Goal: Find specific page/section: Find specific page/section

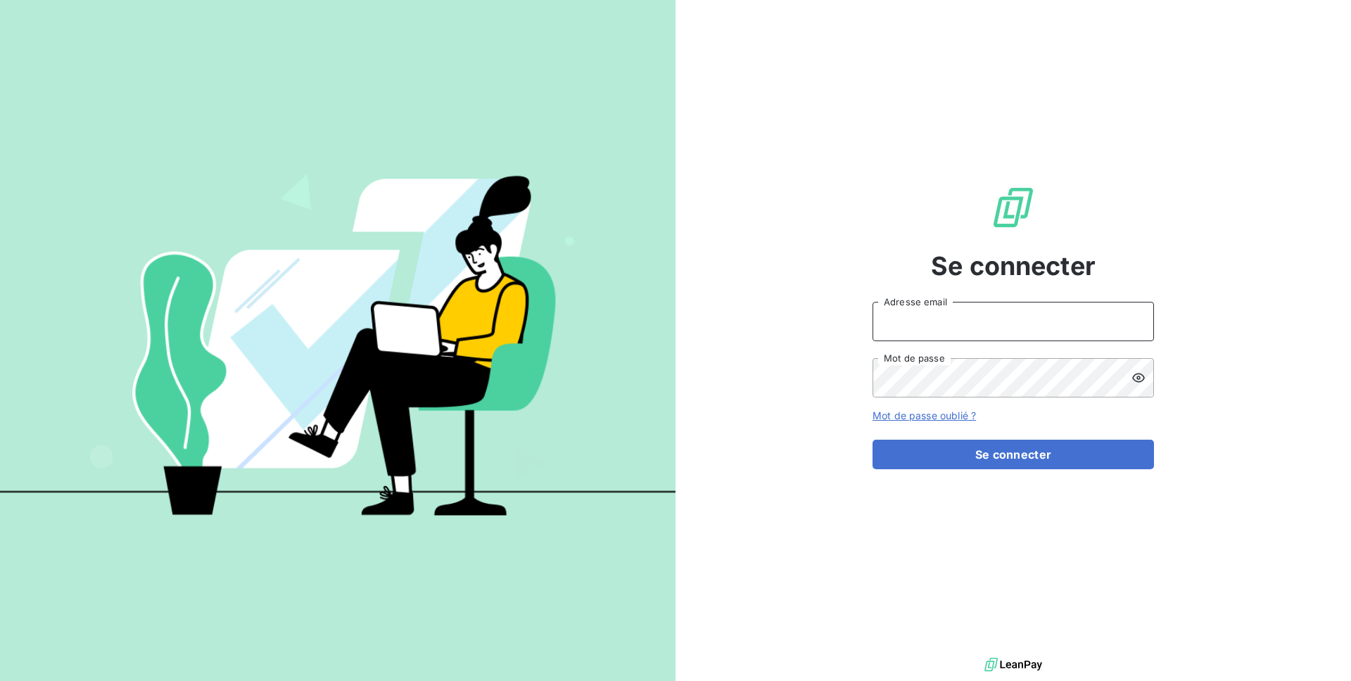
click at [935, 318] on input "Adresse email" at bounding box center [1012, 321] width 281 height 39
type input "admin@kiloutou"
click at [872, 440] on button "Se connecter" at bounding box center [1012, 455] width 281 height 30
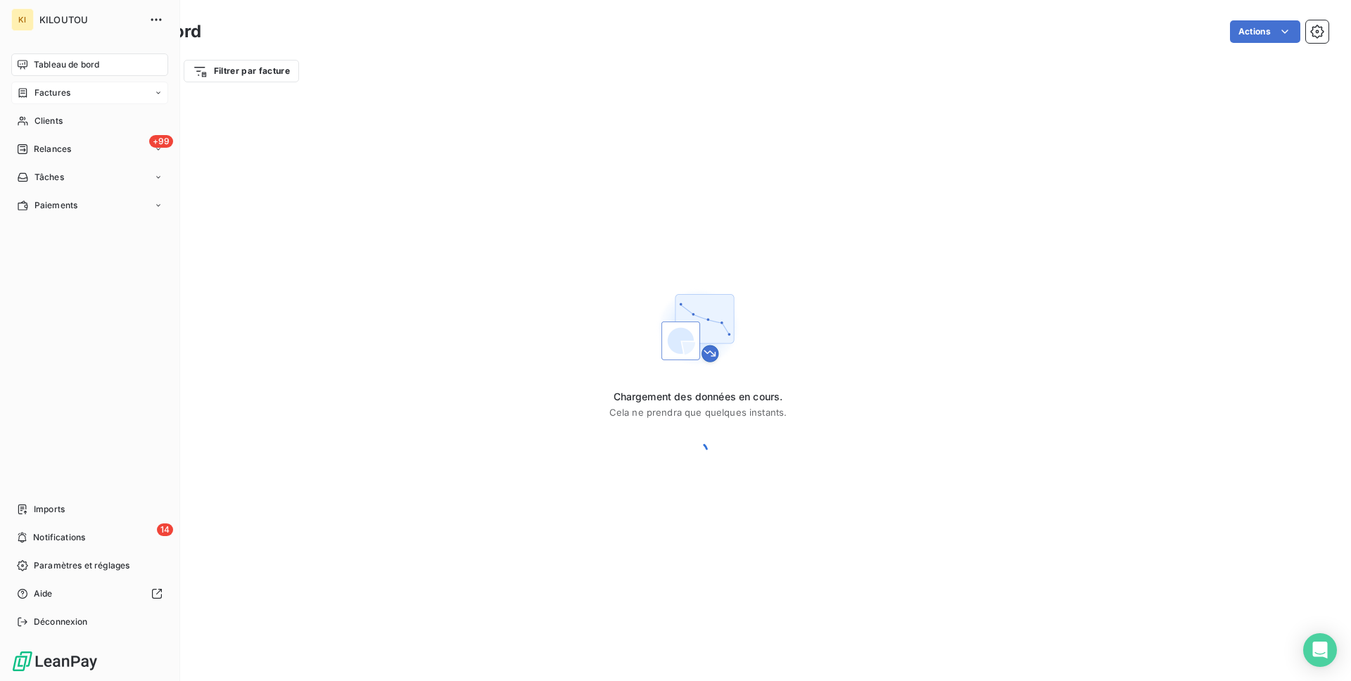
click at [44, 98] on span "Factures" at bounding box center [52, 93] width 36 height 13
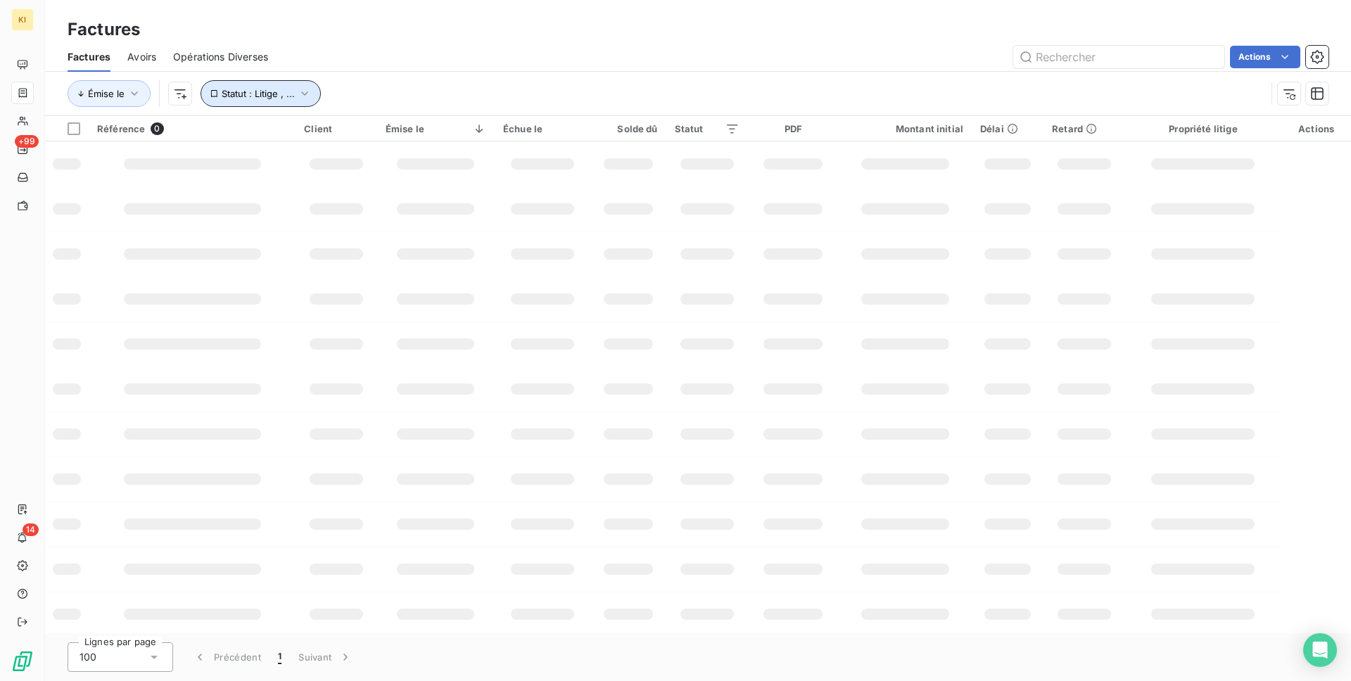
click at [274, 89] on span "Statut : Litige , ..." at bounding box center [258, 93] width 73 height 11
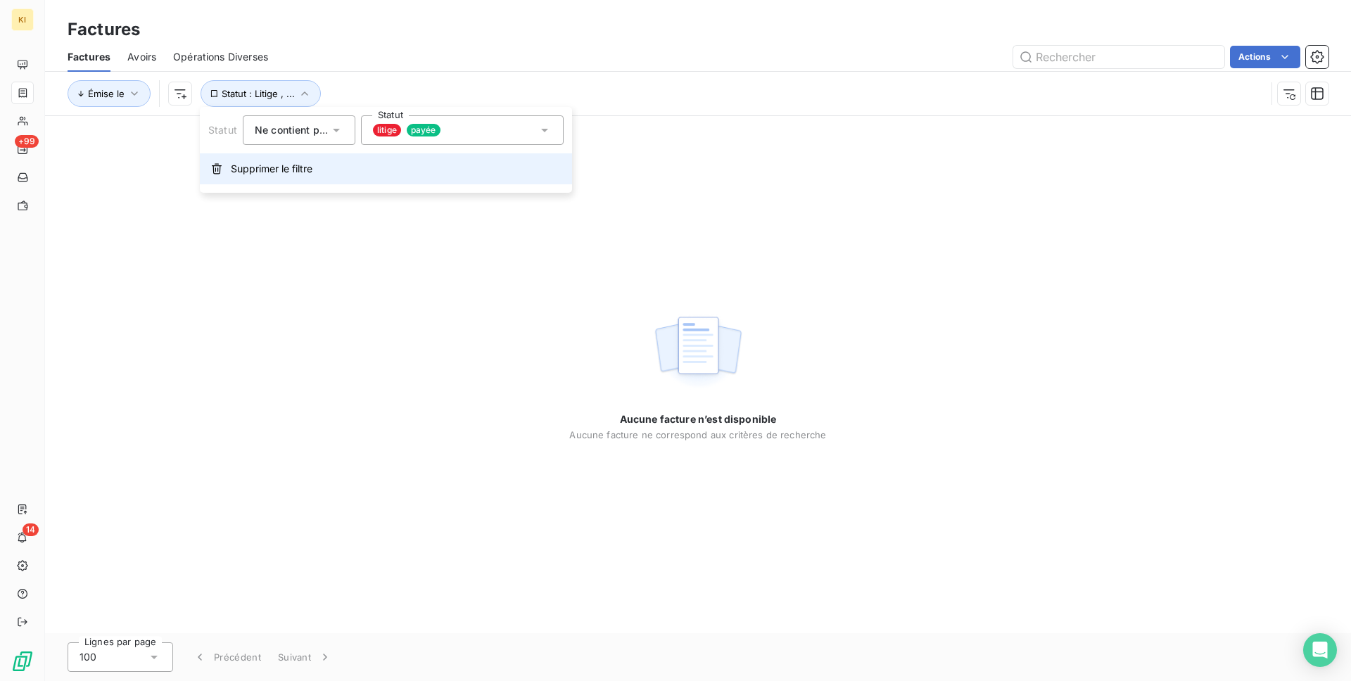
click at [279, 164] on span "Supprimer le filtre" at bounding box center [272, 169] width 82 height 14
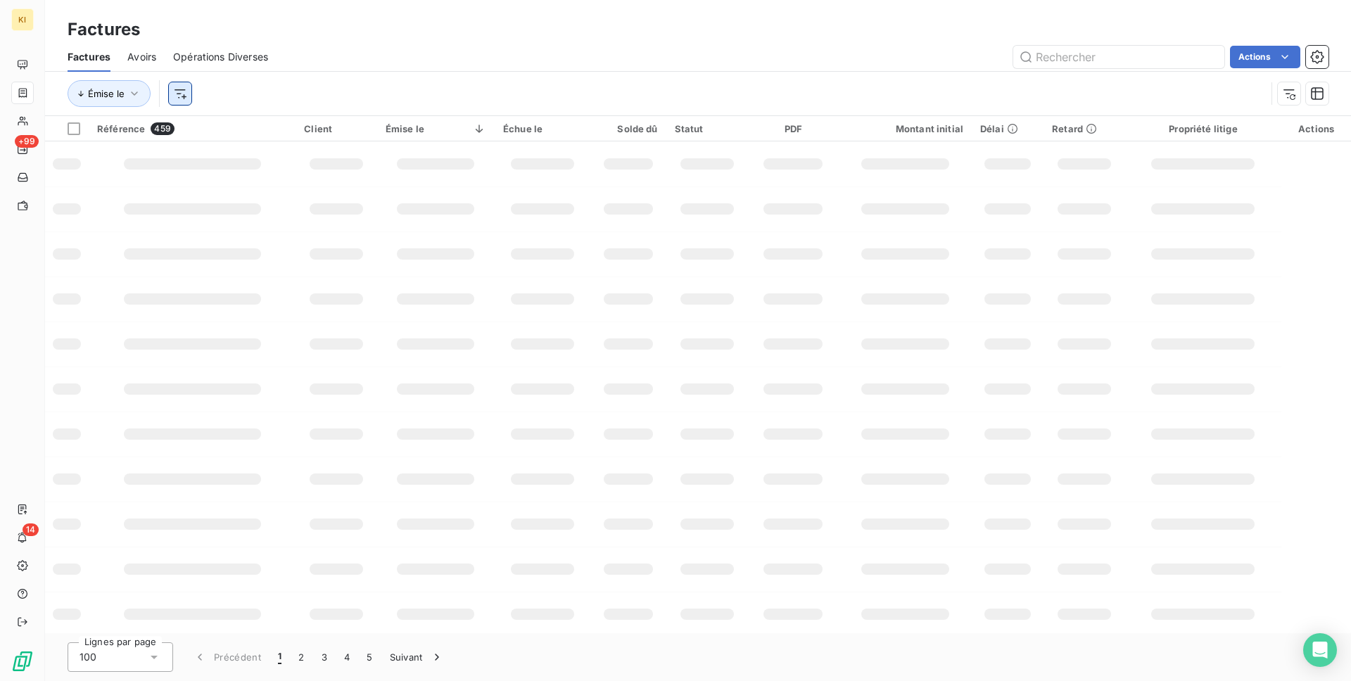
click at [189, 93] on html "KI +99 14 Factures Factures Avoirs Opérations Diverses Actions Émise le Référen…" at bounding box center [675, 340] width 1351 height 681
click at [307, 47] on html "KI +99 14 Factures Factures Avoirs Opérations Diverses Actions Émise le Recherc…" at bounding box center [675, 340] width 1351 height 681
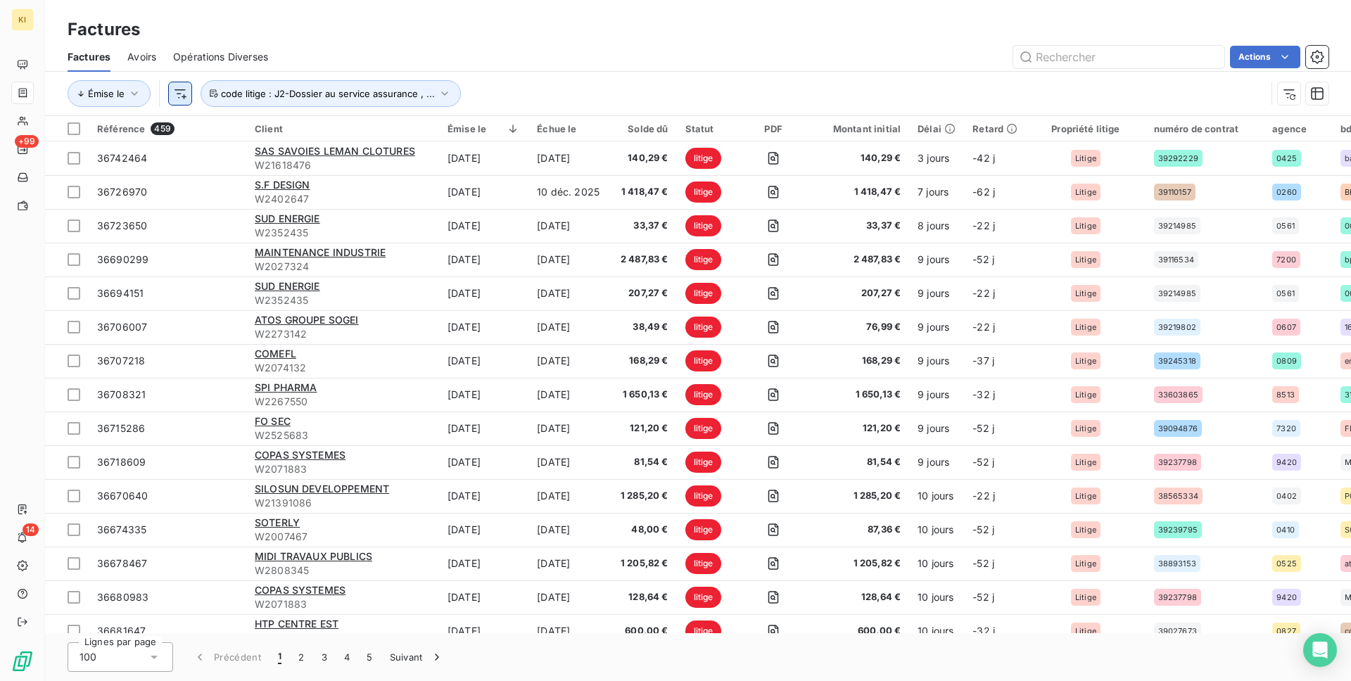
click at [173, 97] on html "KI +99 14 Factures Factures Avoirs Opérations Diverses Actions Émise le code li…" at bounding box center [675, 340] width 1351 height 681
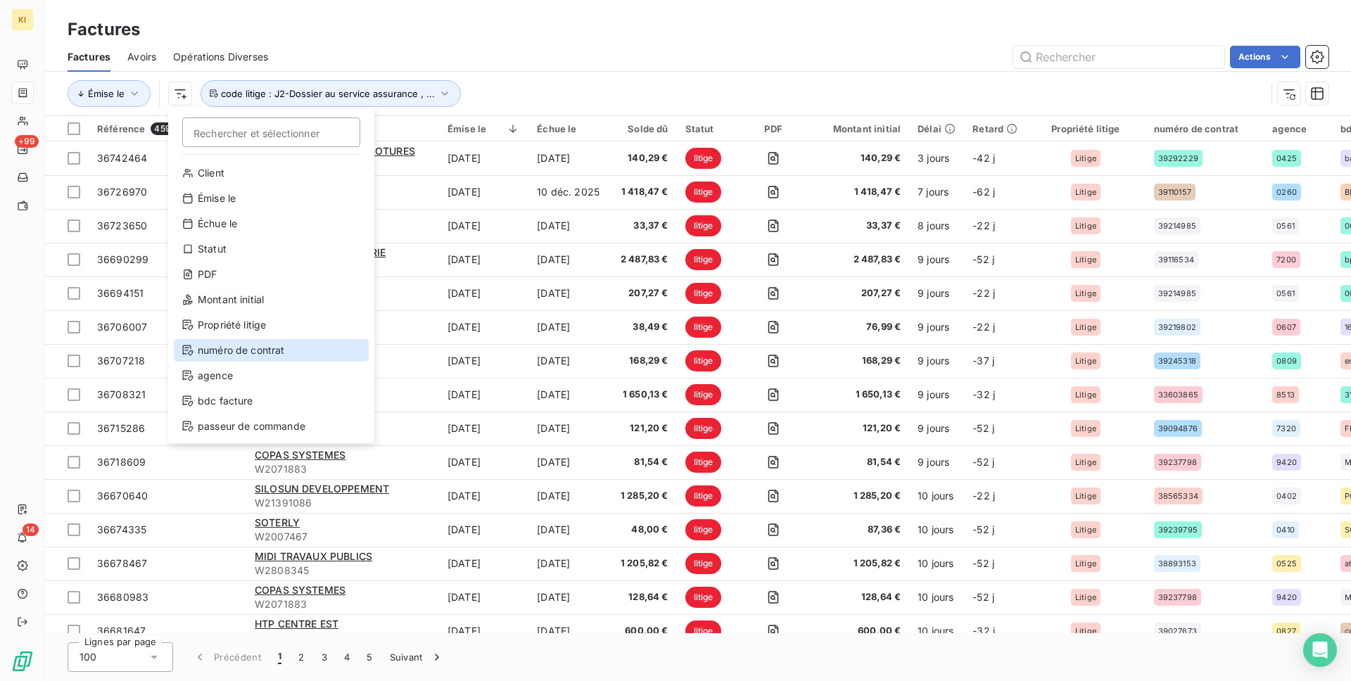
scroll to position [127, 0]
click at [375, 74] on html "KI +99 14 Factures Factures Avoirs Opérations Diverses Actions Émise le Recherc…" at bounding box center [675, 340] width 1351 height 681
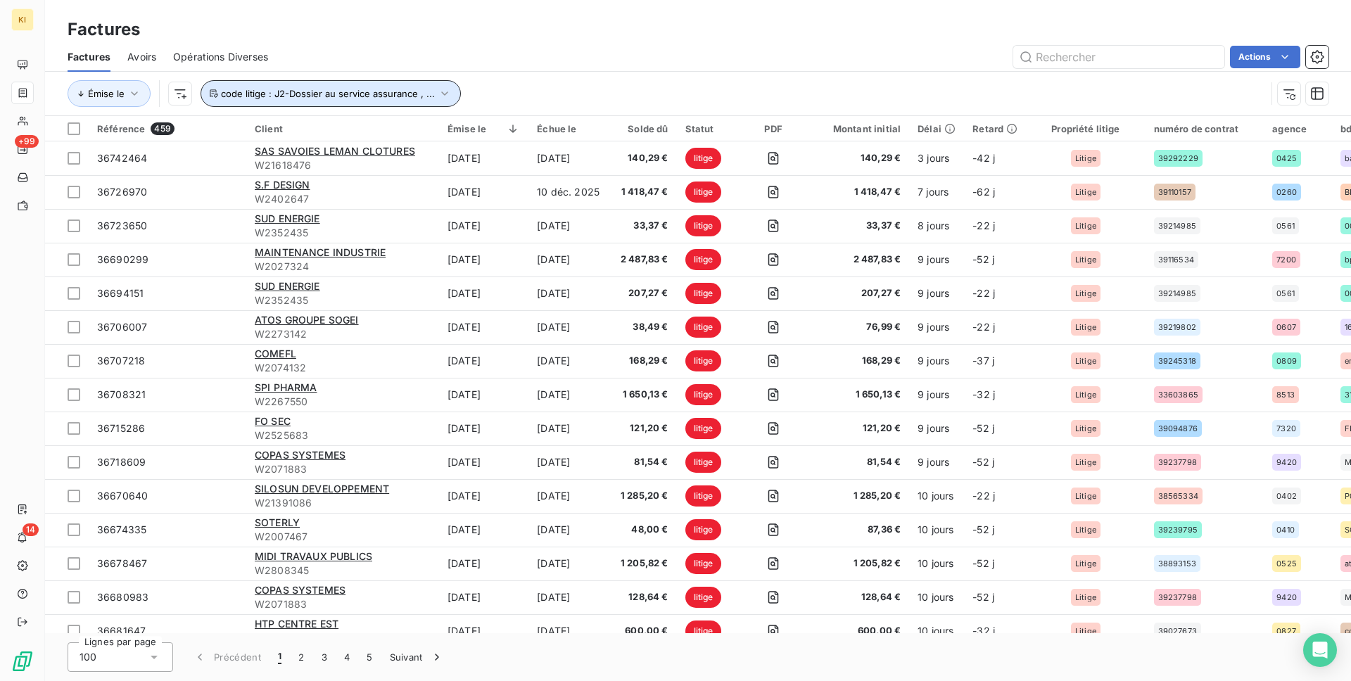
click at [369, 88] on span "code litige : J2-Dossier au service assurance , ..." at bounding box center [328, 93] width 214 height 11
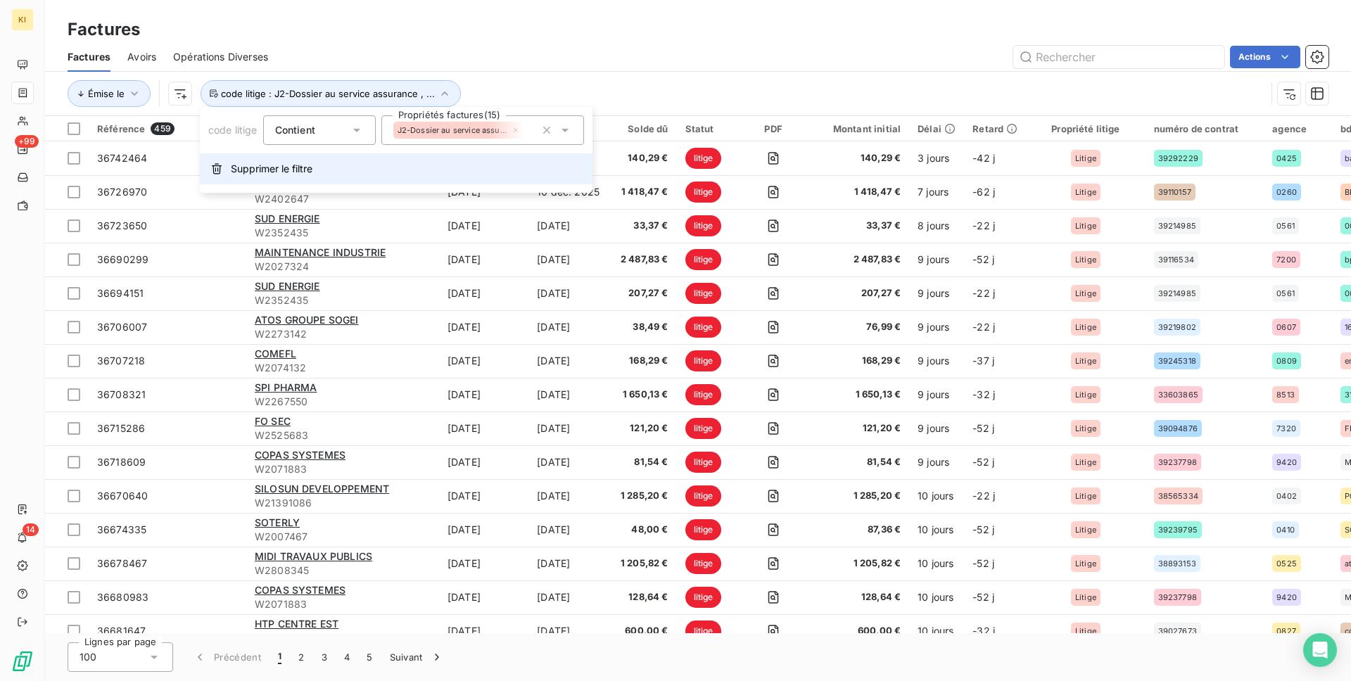
click at [370, 161] on button "Supprimer le filtre" at bounding box center [396, 168] width 393 height 31
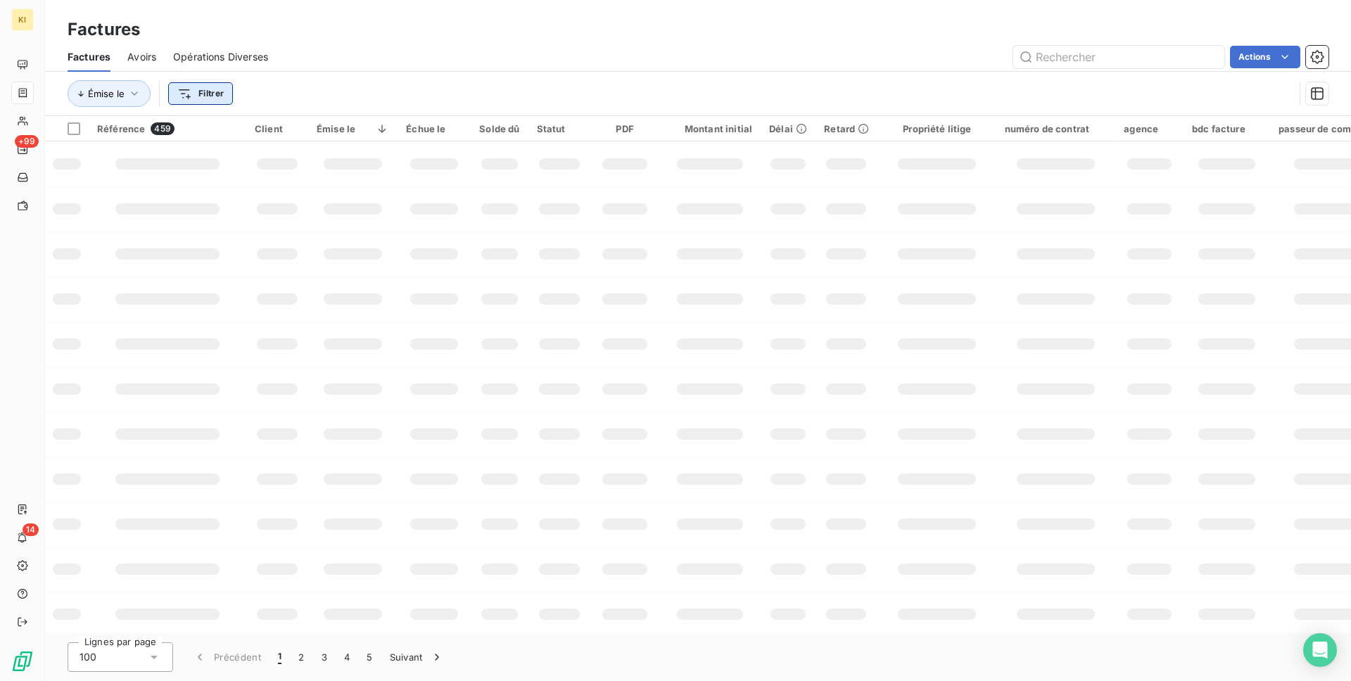
click at [196, 85] on html "KI +99 14 Factures Factures Avoirs Opérations Diverses Actions Émise le Filtrer…" at bounding box center [675, 340] width 1351 height 681
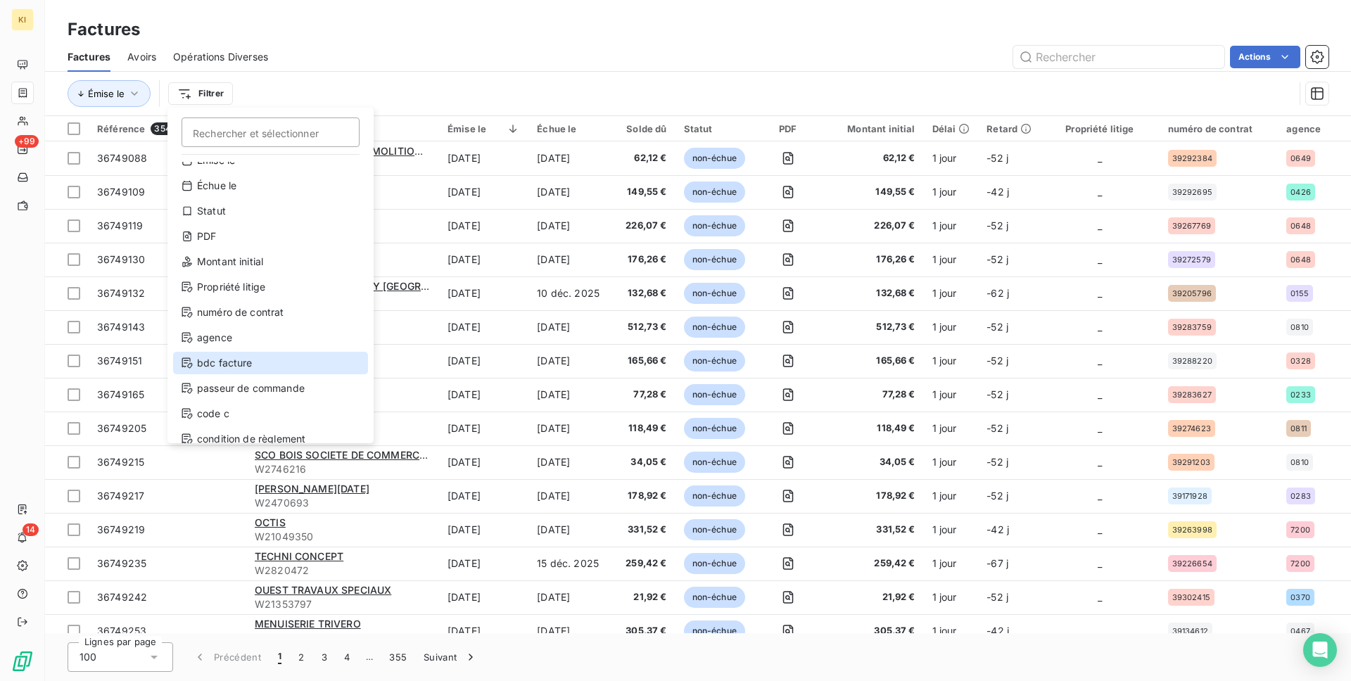
scroll to position [0, 0]
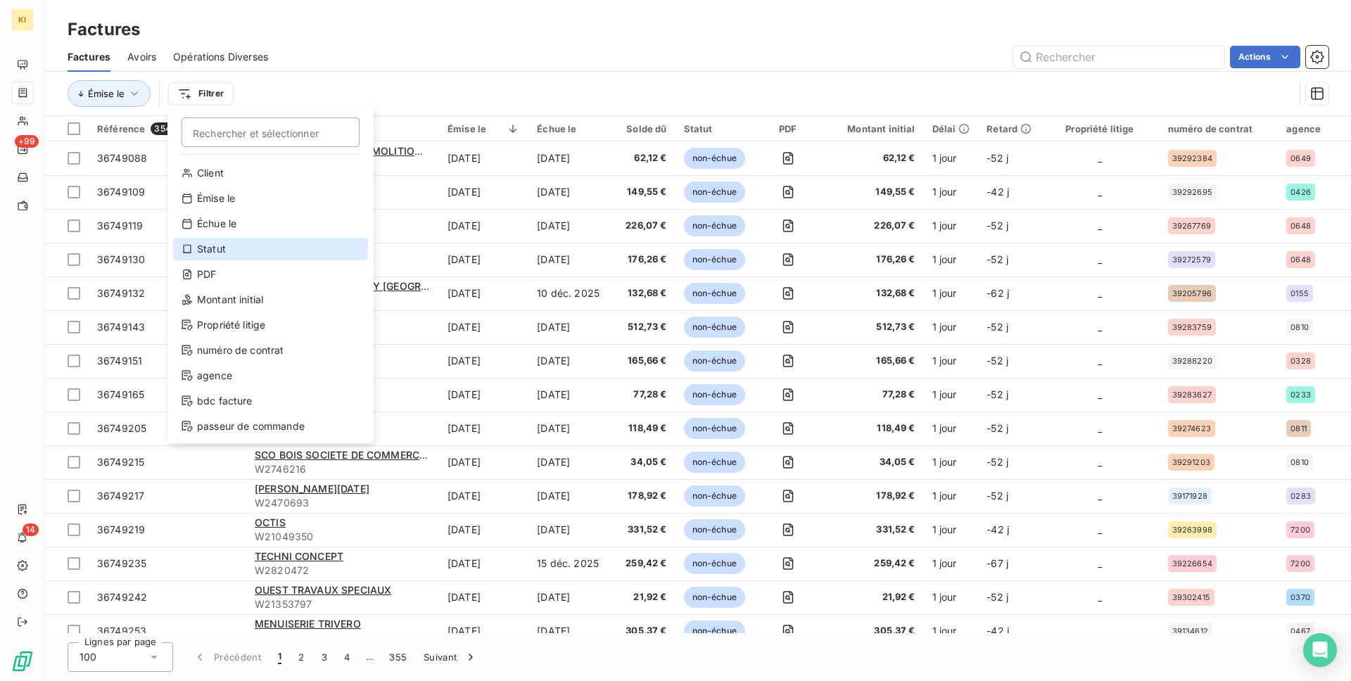
click at [224, 258] on div "Statut" at bounding box center [270, 249] width 195 height 23
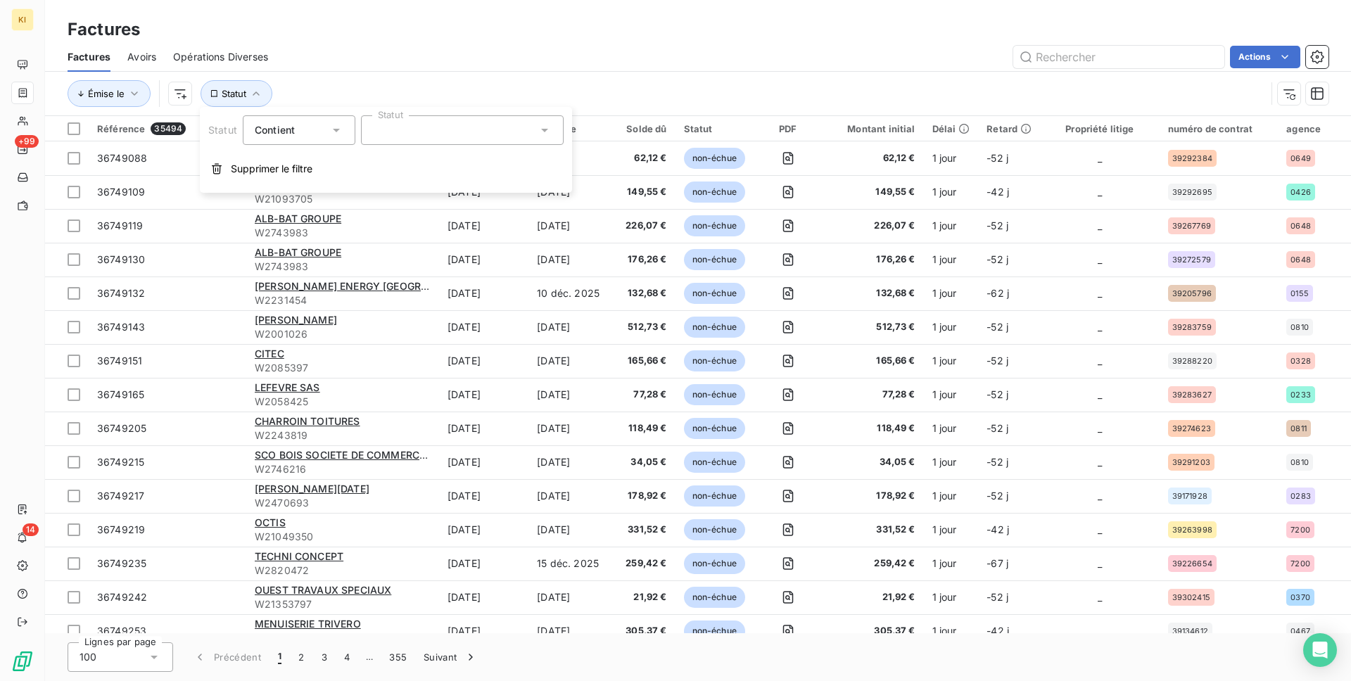
click at [418, 133] on div at bounding box center [462, 130] width 203 height 30
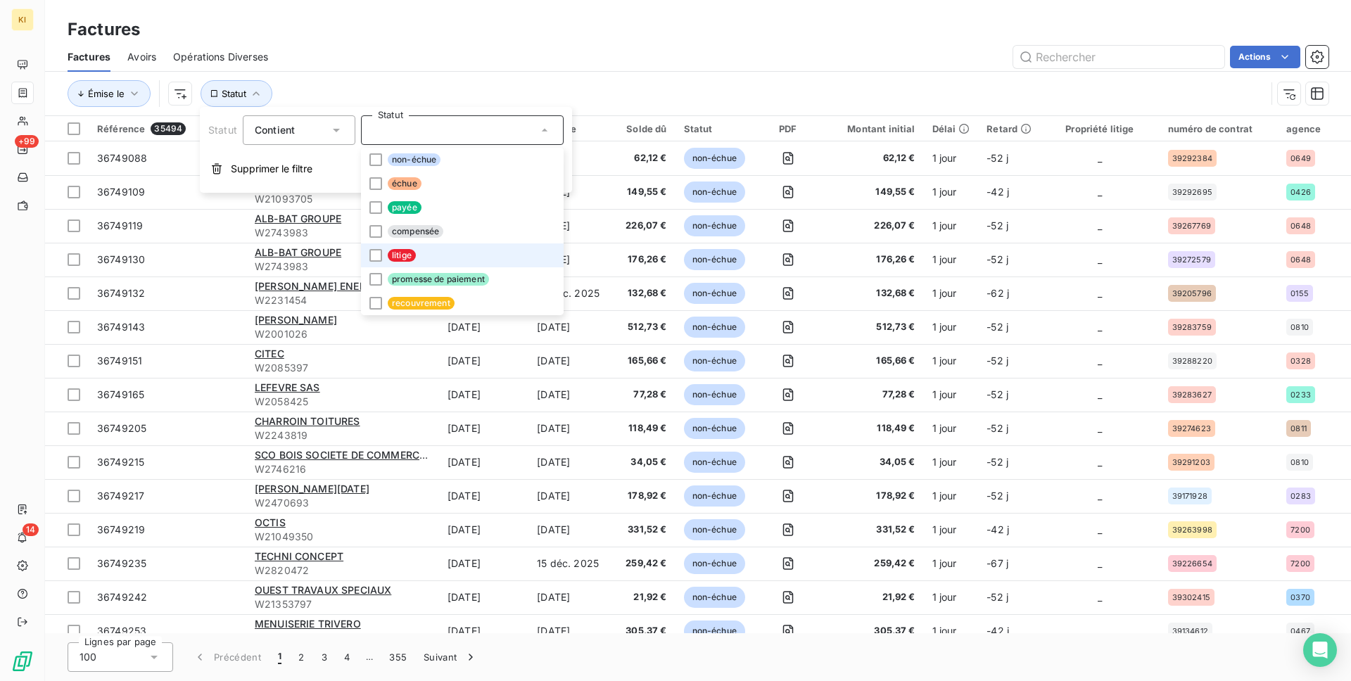
click at [403, 260] on span "litige" at bounding box center [402, 255] width 28 height 13
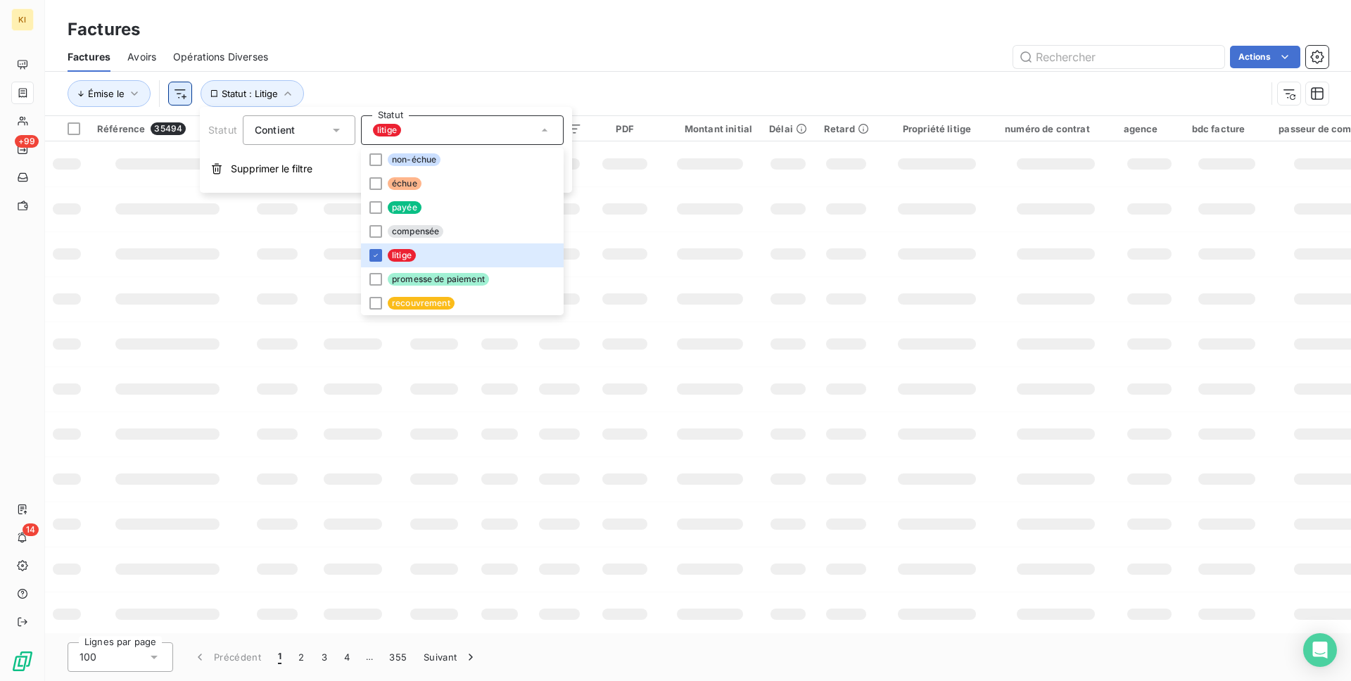
click at [181, 96] on html "KI +99 14 Factures Factures Avoirs Opérations Diverses Actions Émise le Statut …" at bounding box center [675, 340] width 1351 height 681
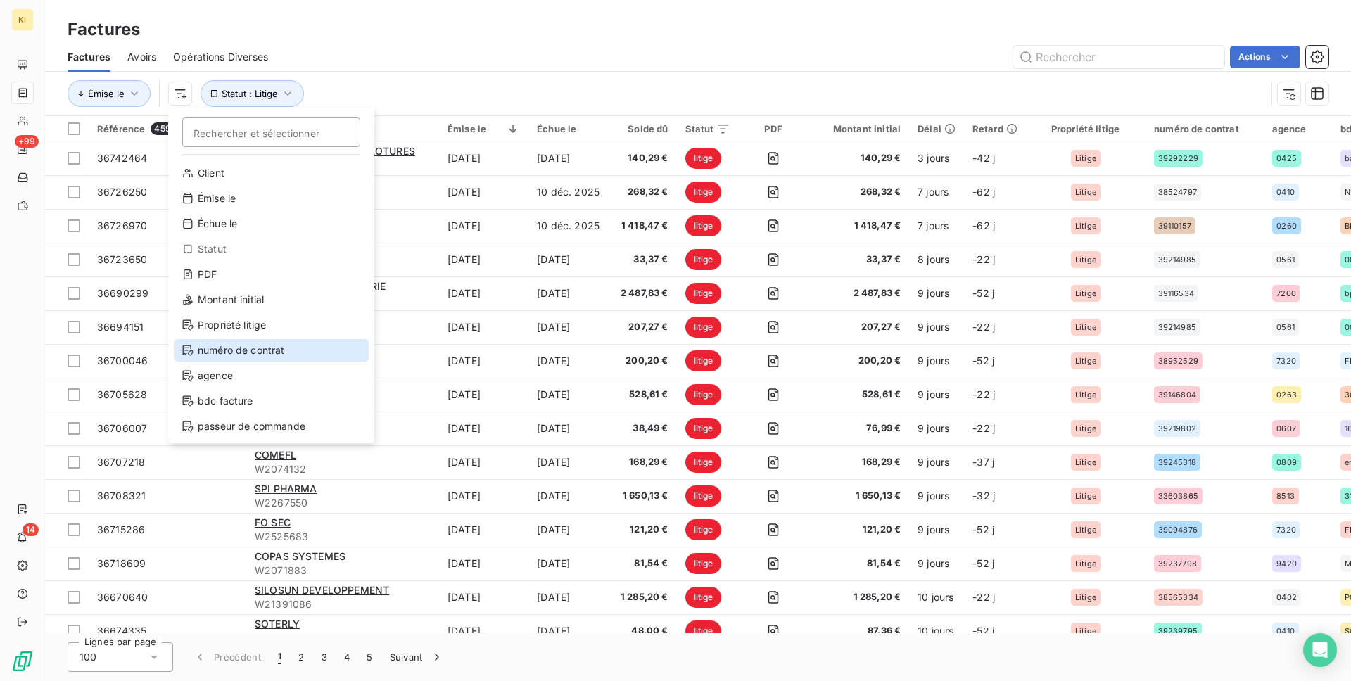
scroll to position [127, 0]
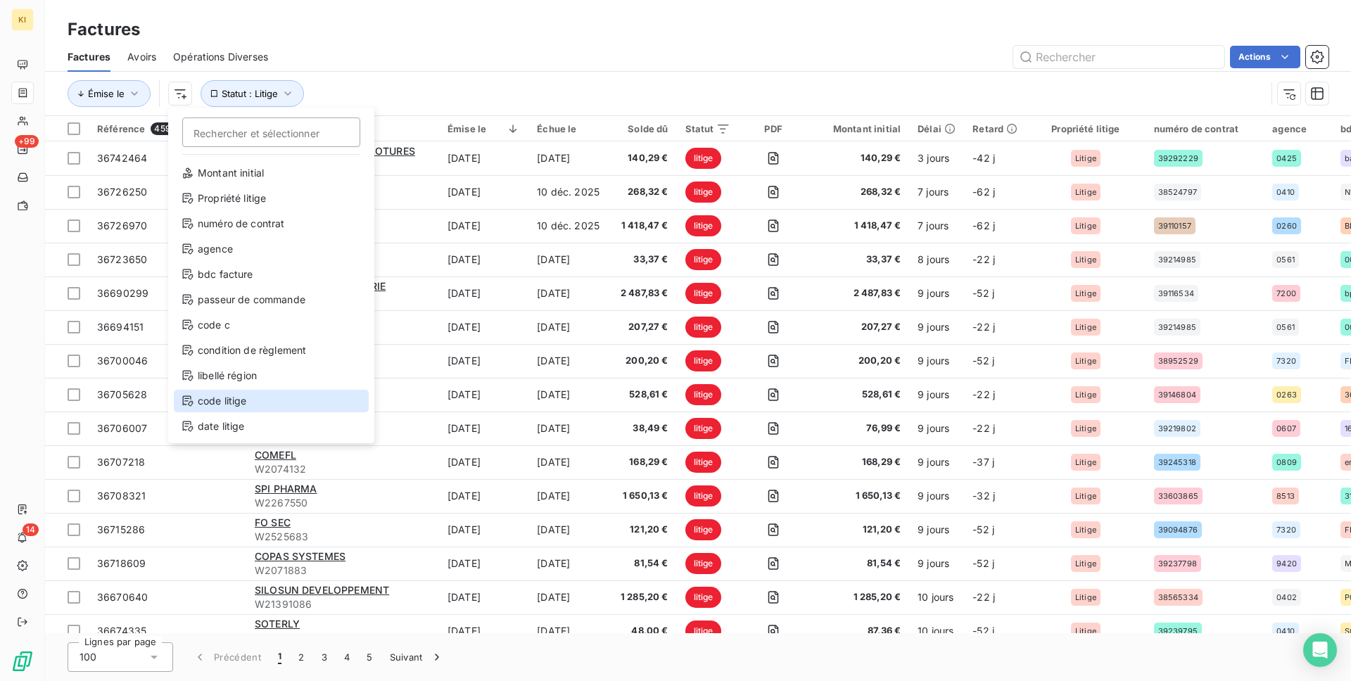
click at [236, 400] on div "code litige" at bounding box center [271, 401] width 195 height 23
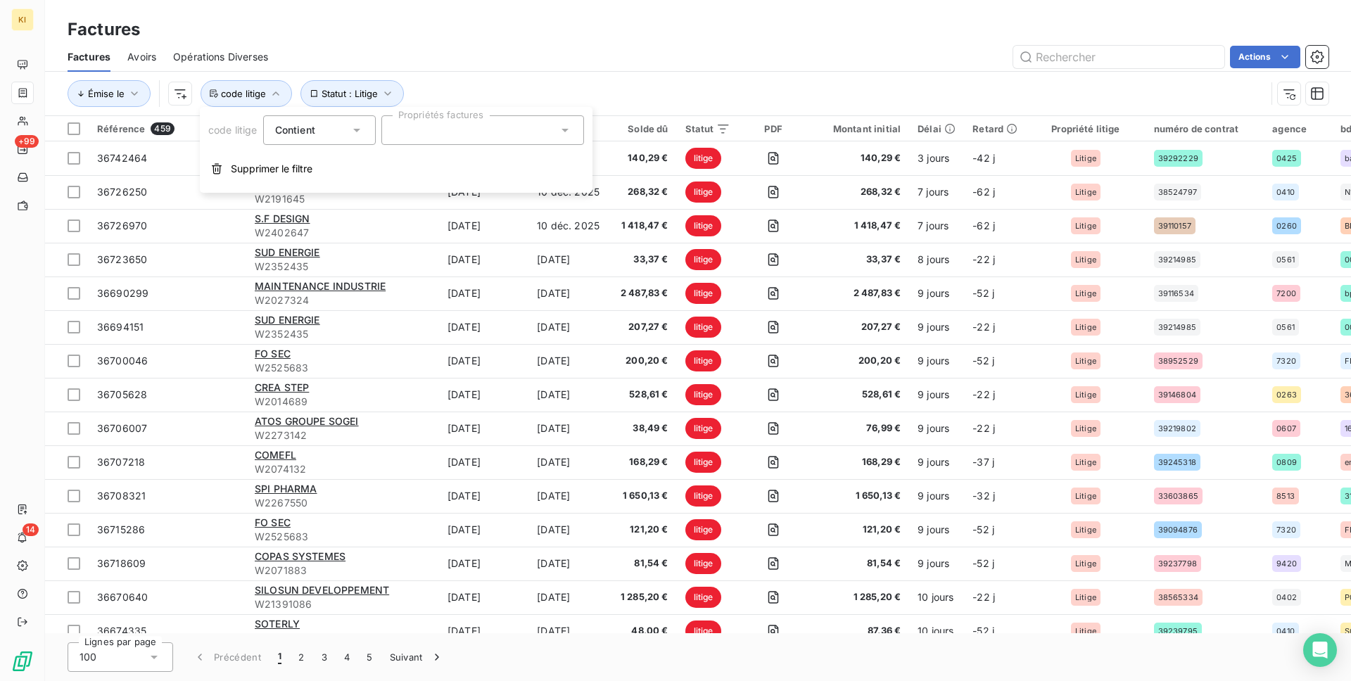
click at [328, 110] on div "code litige Contient Propriétés factures Supprimer le filtre" at bounding box center [396, 150] width 393 height 86
click at [323, 130] on div "Contient" at bounding box center [312, 130] width 75 height 20
click at [459, 91] on div "Émise le Statut : Litige code litige" at bounding box center [667, 93] width 1198 height 27
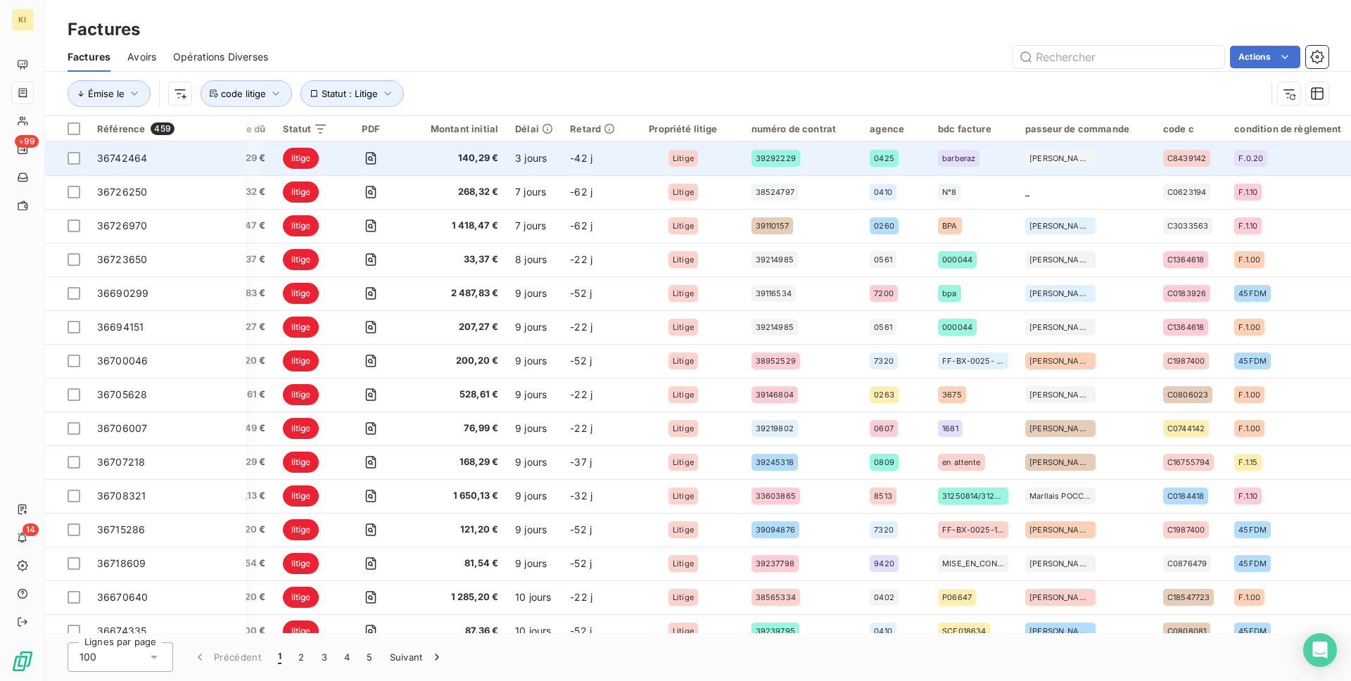
scroll to position [0, 727]
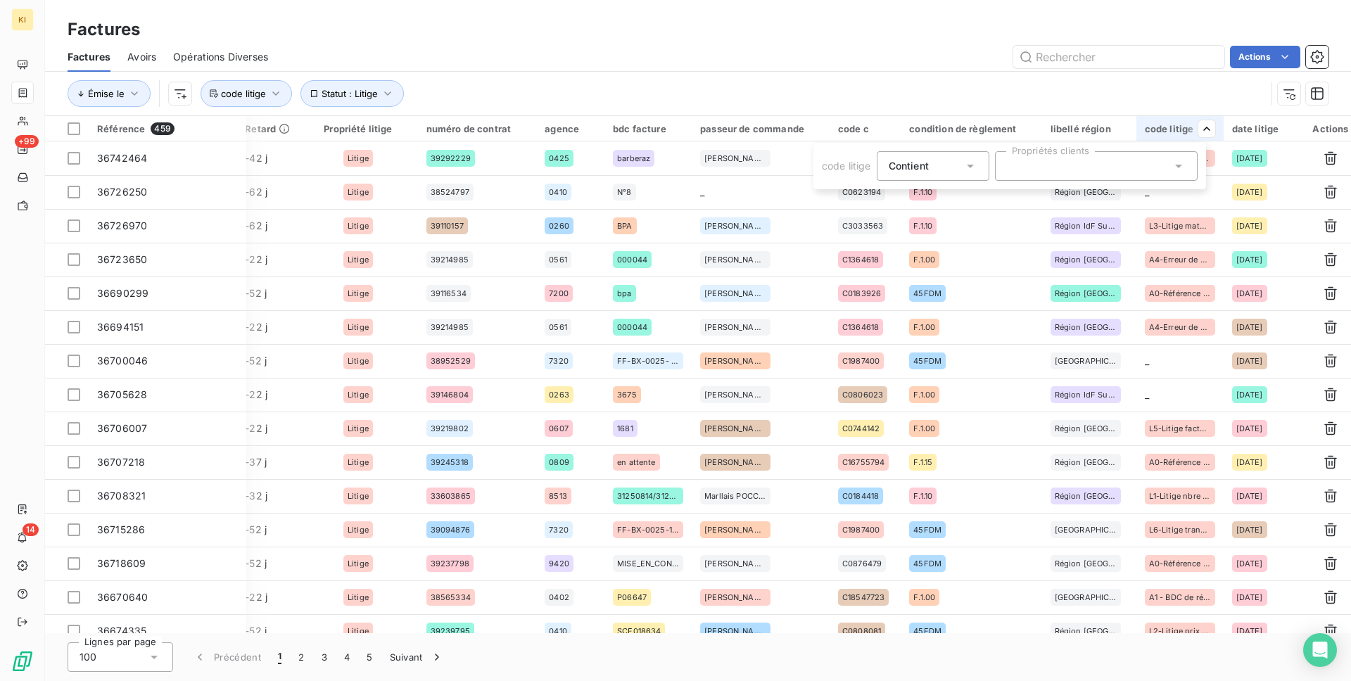
click at [936, 156] on div "Contient is" at bounding box center [925, 166] width 75 height 20
click at [1050, 159] on div at bounding box center [1096, 166] width 203 height 30
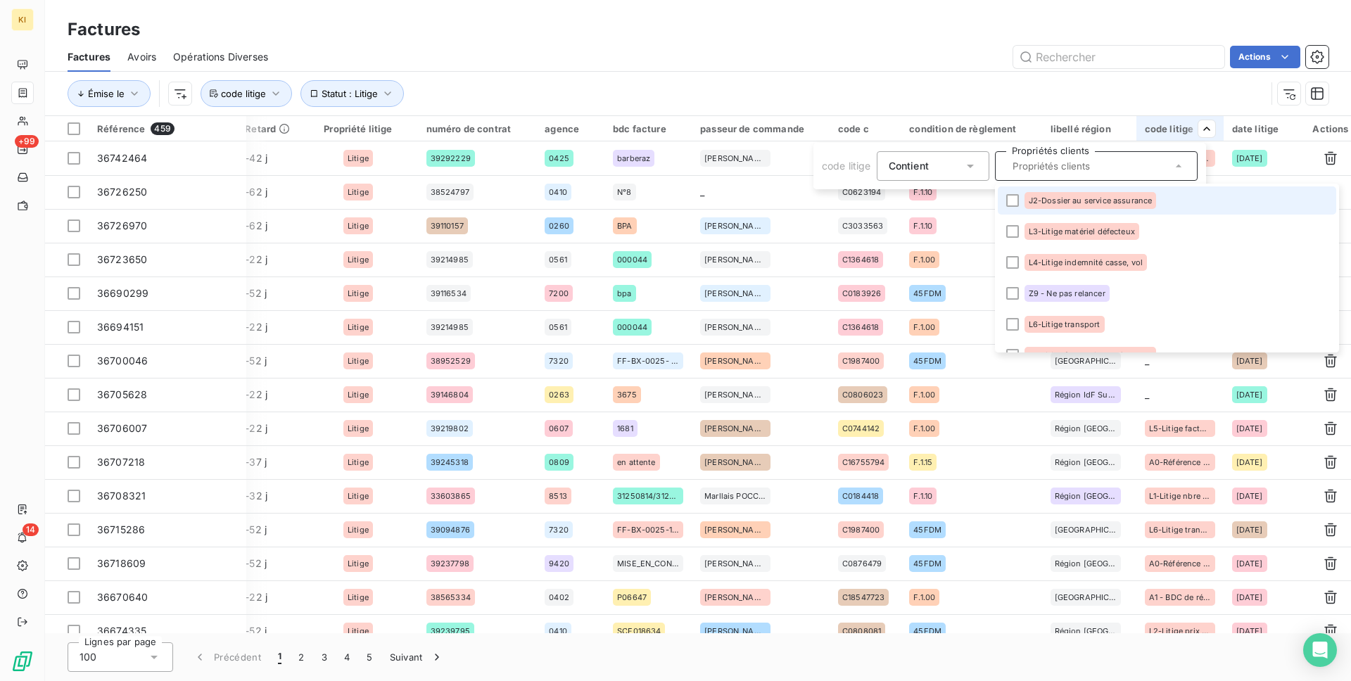
click at [1050, 160] on input "text" at bounding box center [1089, 166] width 165 height 13
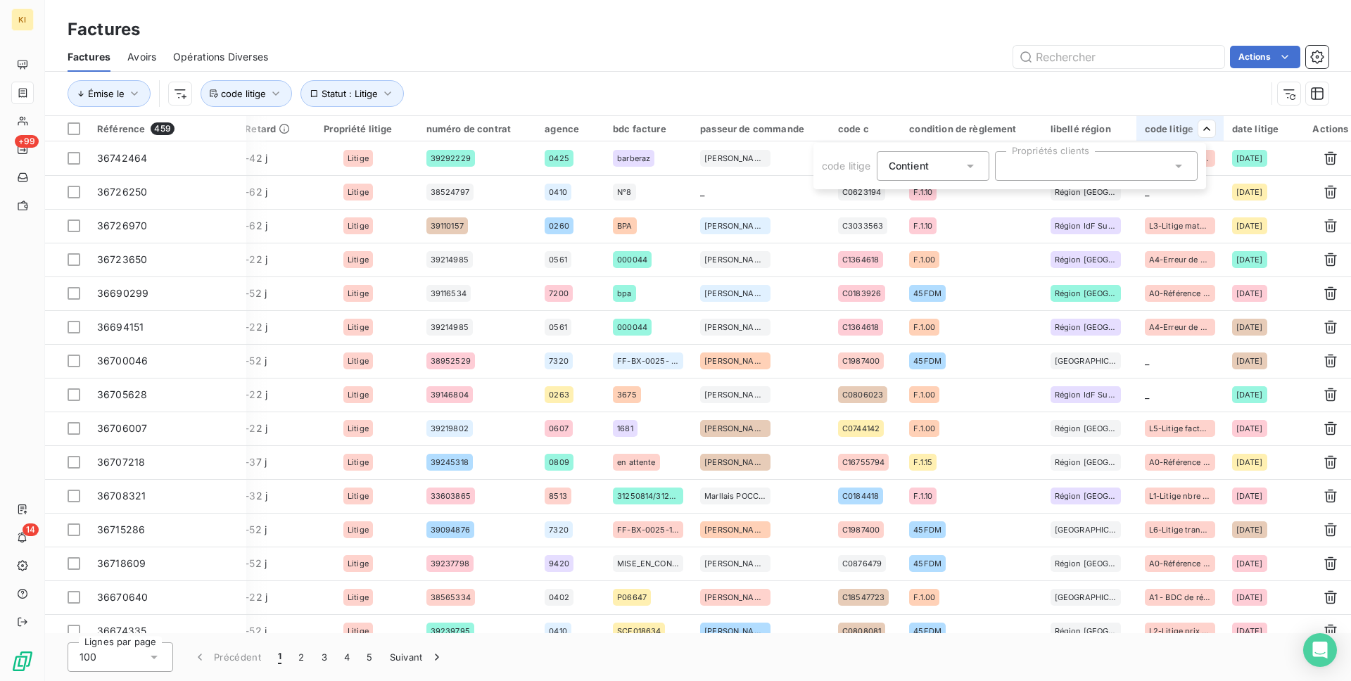
click at [1019, 79] on html "KI +99 14 Factures Factures Avoirs Opérations Diverses Actions Émise le Statut …" at bounding box center [675, 340] width 1351 height 681
click at [381, 98] on icon "button" at bounding box center [388, 94] width 14 height 14
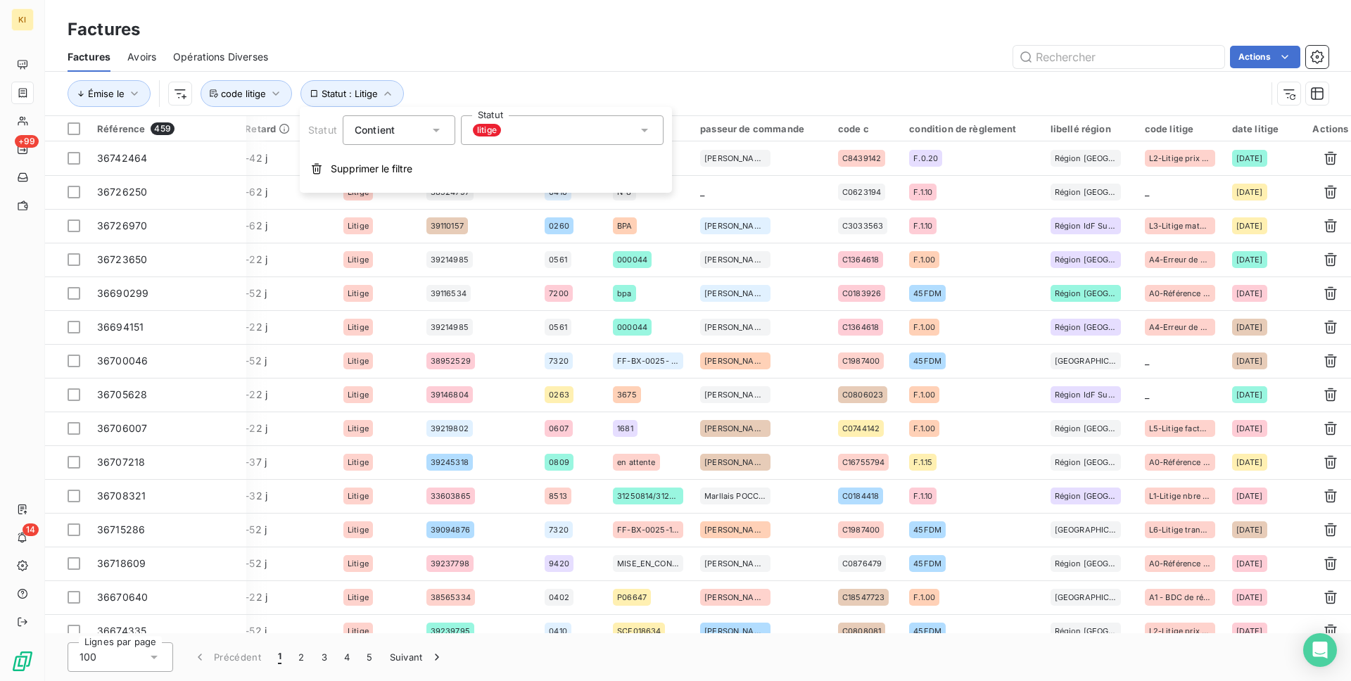
click at [387, 189] on div "Statut Contient is Statut litige Supprimer le filtre" at bounding box center [486, 150] width 372 height 86
click at [390, 181] on button "Supprimer le filtre" at bounding box center [486, 168] width 372 height 31
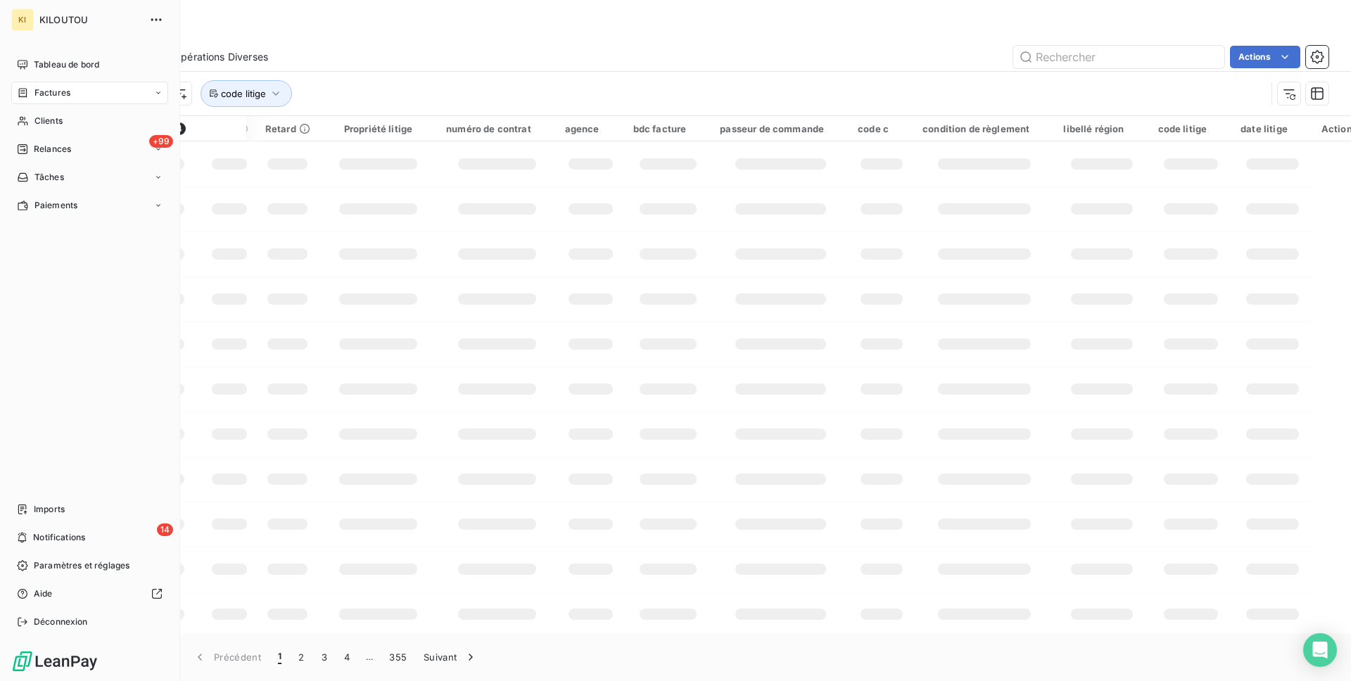
click at [36, 61] on span "Tableau de bord" at bounding box center [66, 64] width 65 height 13
